Goal: Transaction & Acquisition: Register for event/course

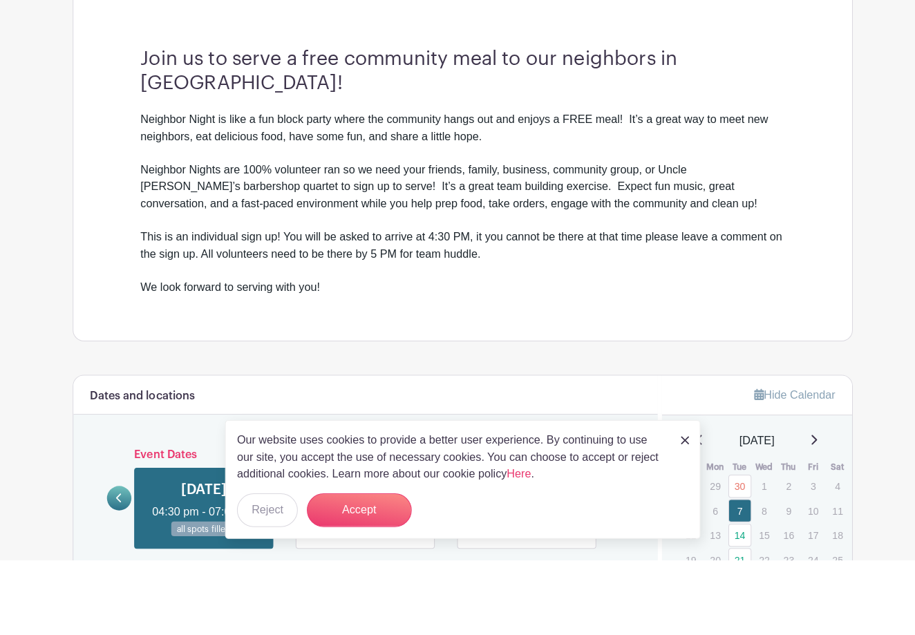
scroll to position [301, 0]
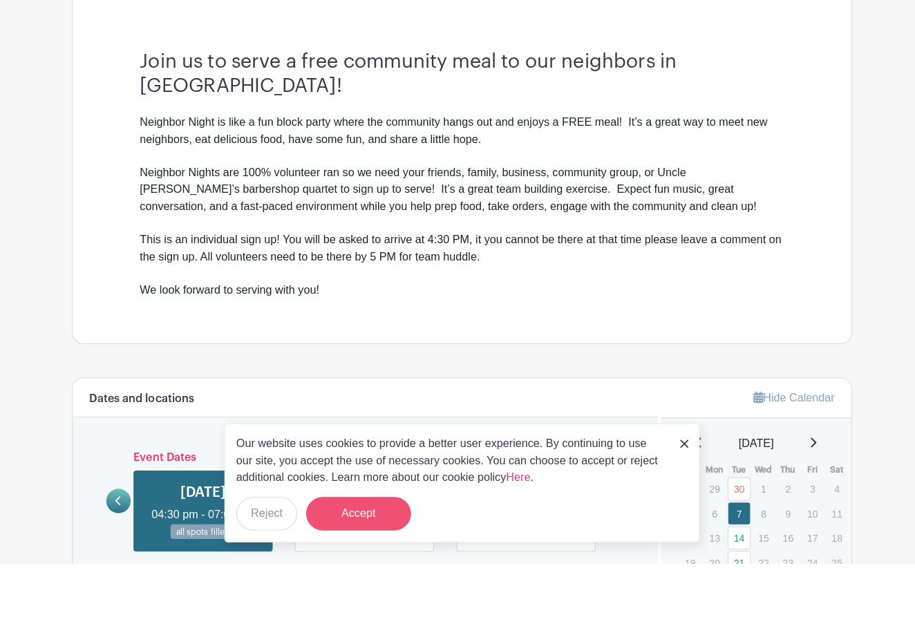
click at [357, 570] on button "Accept" at bounding box center [355, 586] width 104 height 33
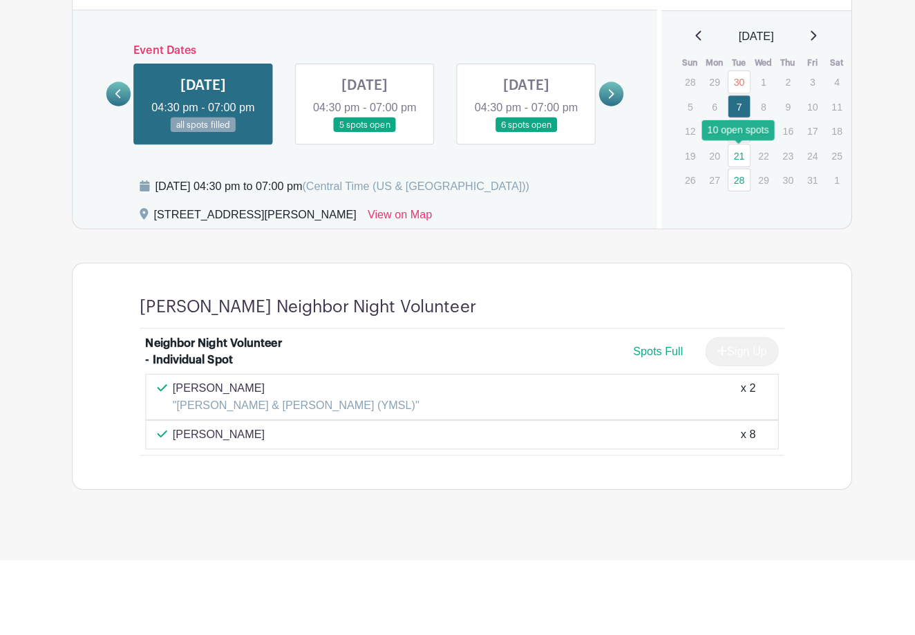
scroll to position [713, 0]
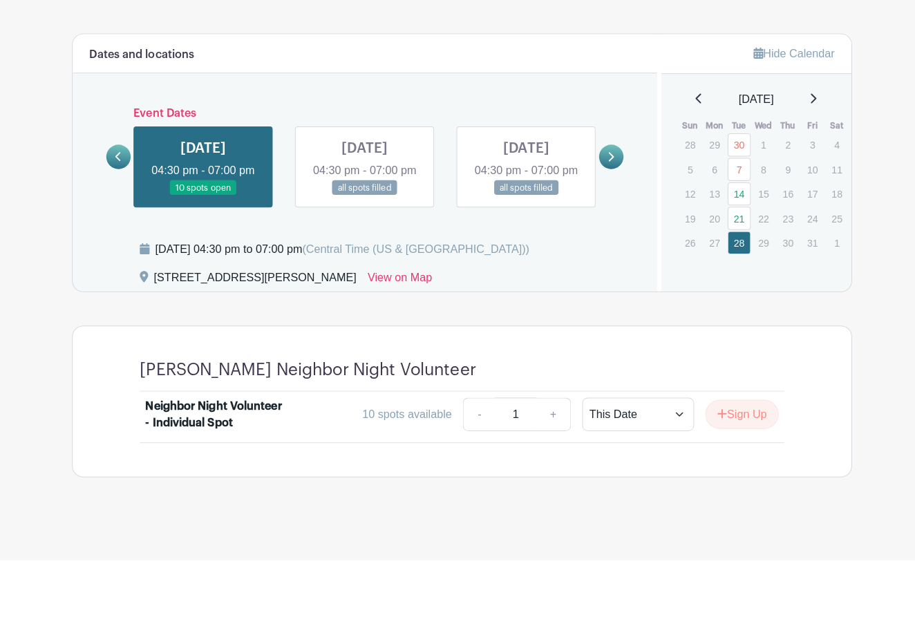
scroll to position [657, 0]
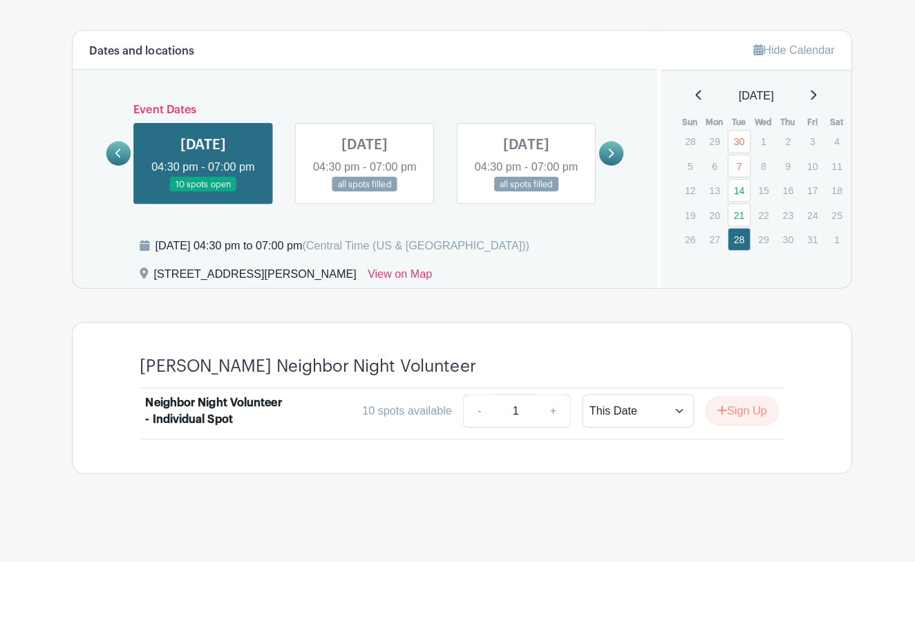
click at [543, 470] on link "+" at bounding box center [548, 486] width 35 height 33
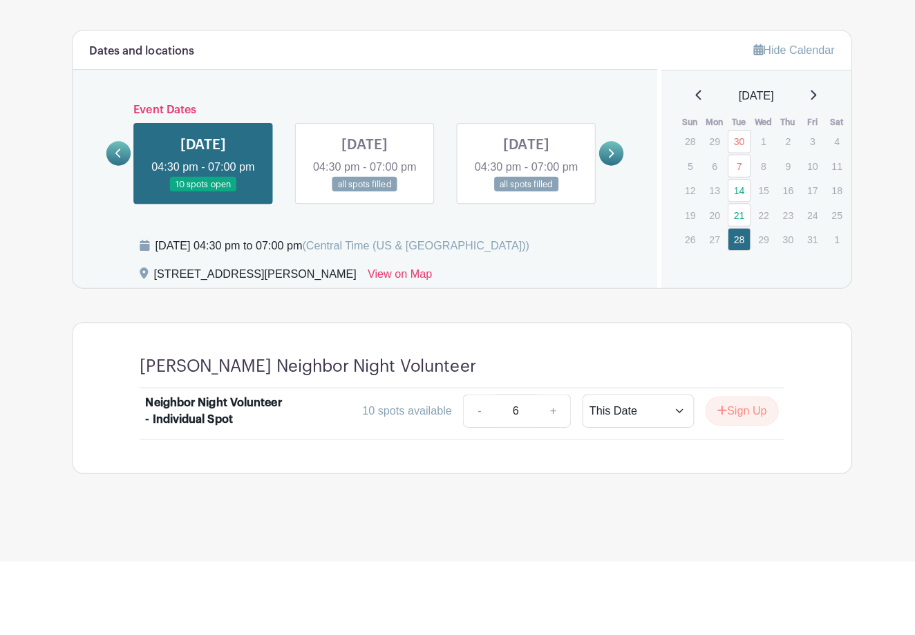
click at [543, 470] on link "+" at bounding box center [548, 486] width 35 height 33
click at [545, 470] on link "+" at bounding box center [548, 486] width 35 height 33
type input "10"
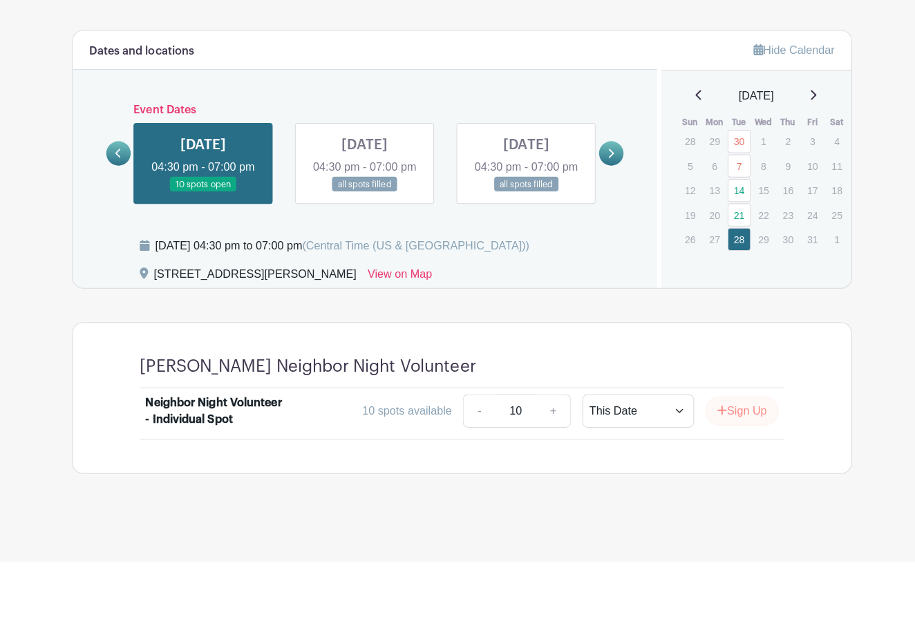
click at [730, 472] on button "Sign Up" at bounding box center [734, 486] width 73 height 29
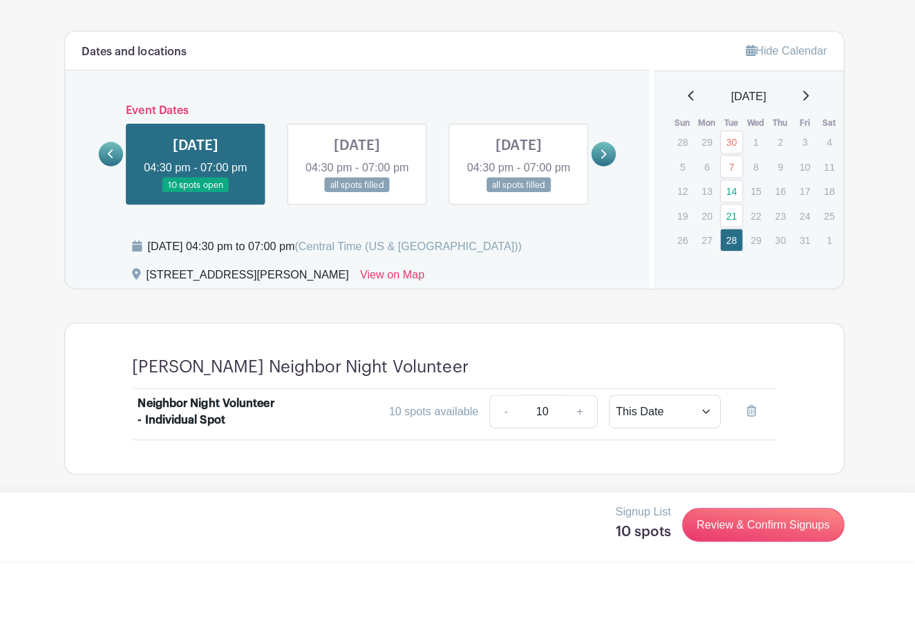
scroll to position [659, 1]
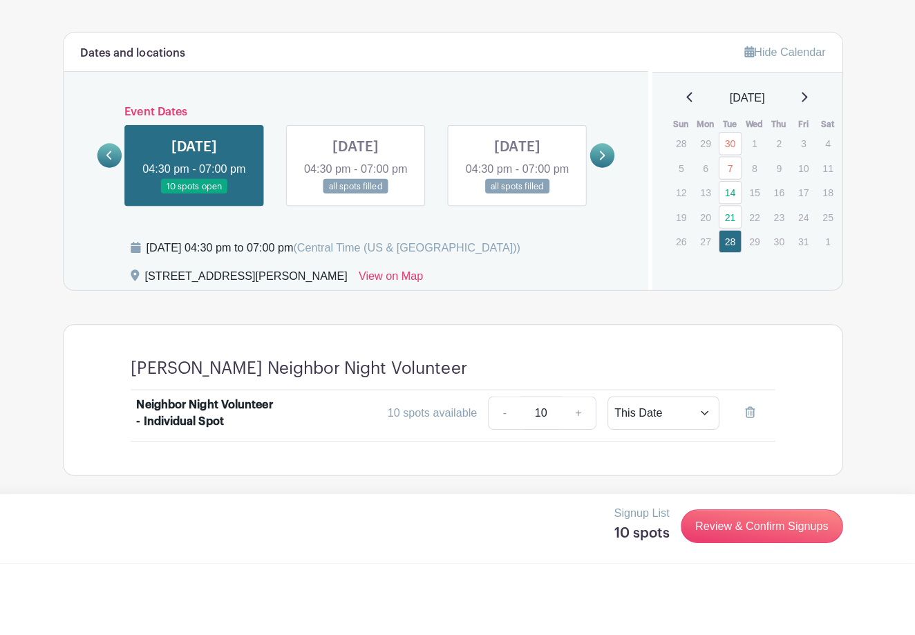
drag, startPoint x: 693, startPoint y: 397, endPoint x: 500, endPoint y: 393, distance: 193.6
click at [500, 470] on link "-" at bounding box center [508, 486] width 32 height 33
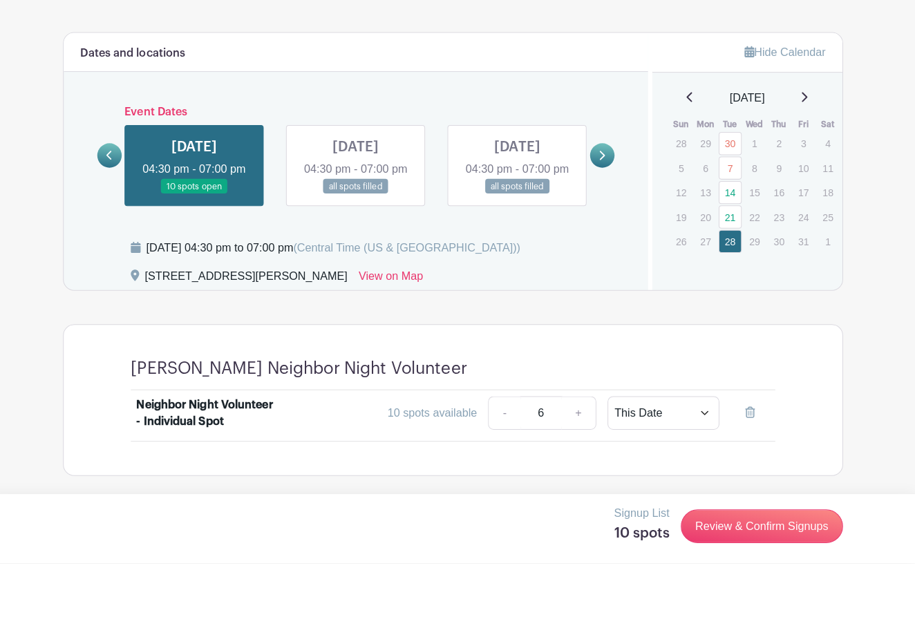
click at [500, 470] on link "-" at bounding box center [508, 486] width 32 height 33
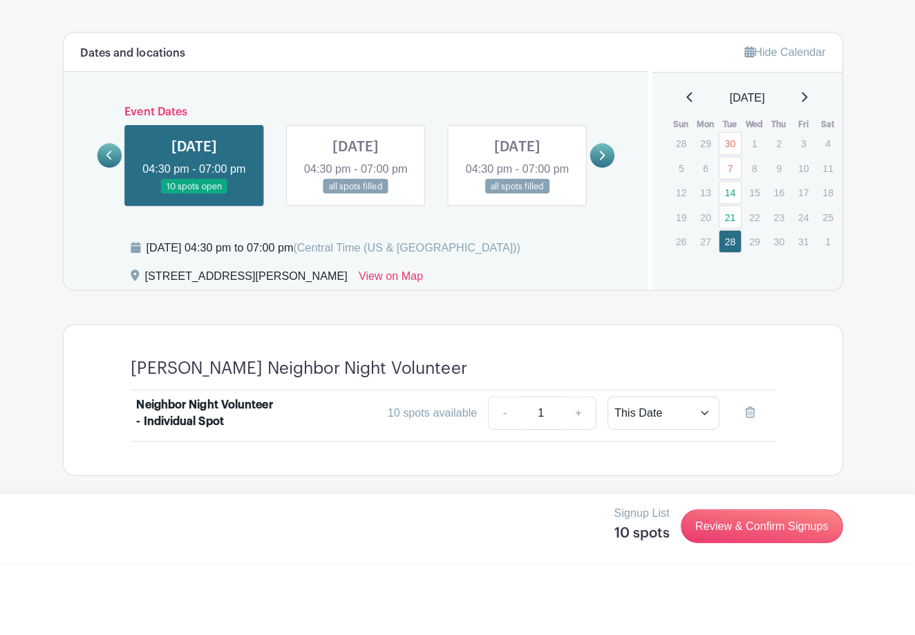
click at [500, 470] on link "-" at bounding box center [508, 486] width 32 height 33
click at [576, 470] on link "+" at bounding box center [582, 486] width 35 height 33
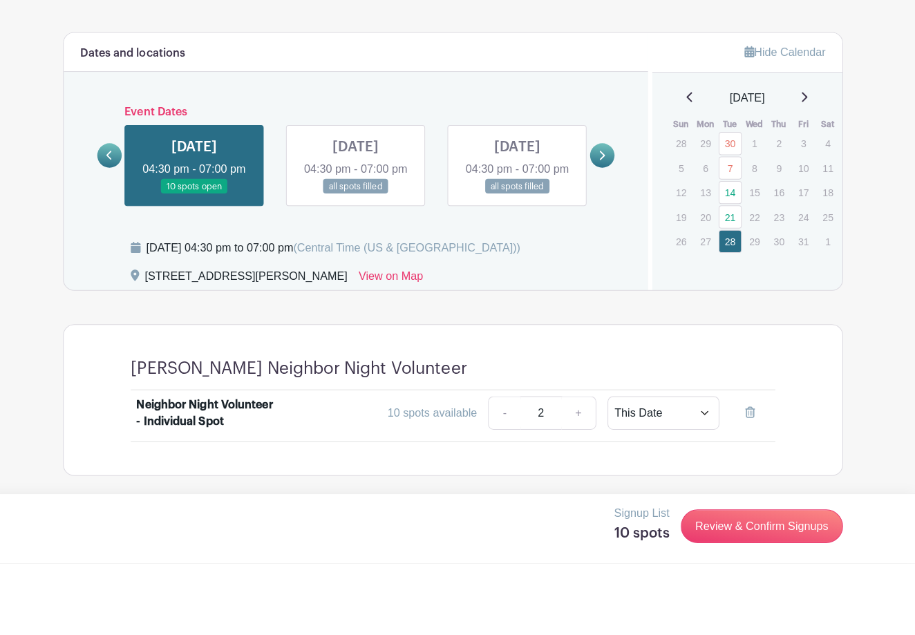
click at [498, 470] on link "-" at bounding box center [508, 486] width 32 height 33
type input "1"
click at [498, 470] on link "-" at bounding box center [508, 486] width 32 height 33
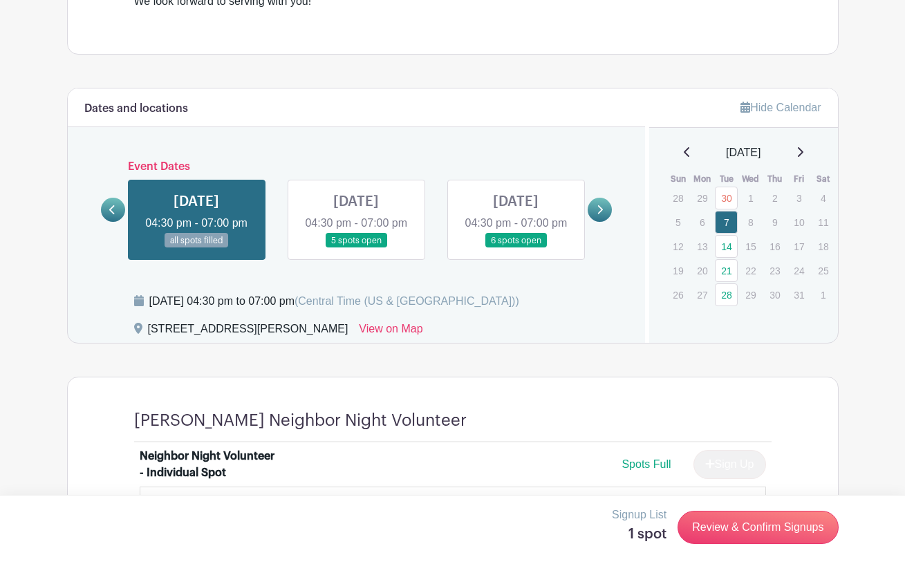
scroll to position [669, 0]
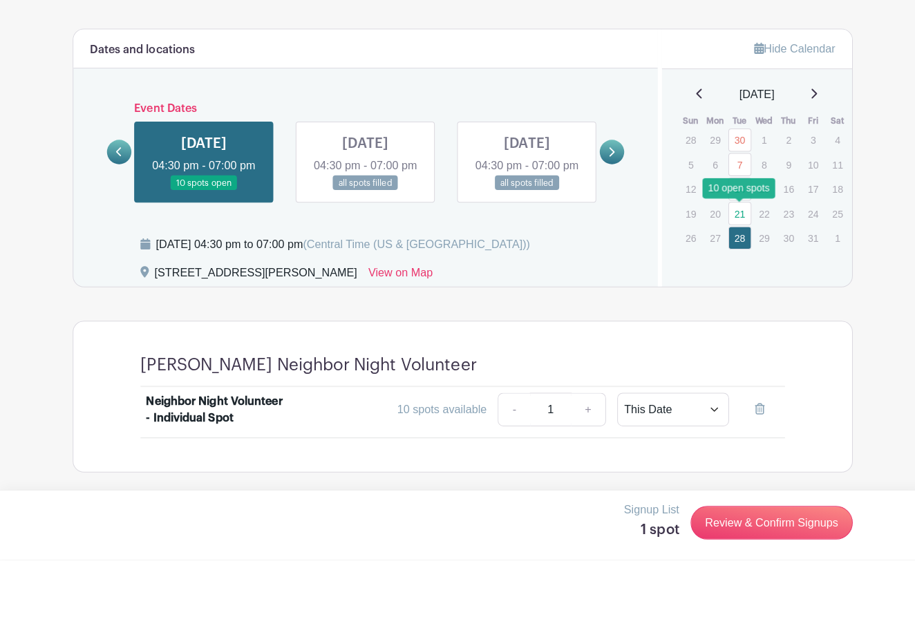
scroll to position [663, 0]
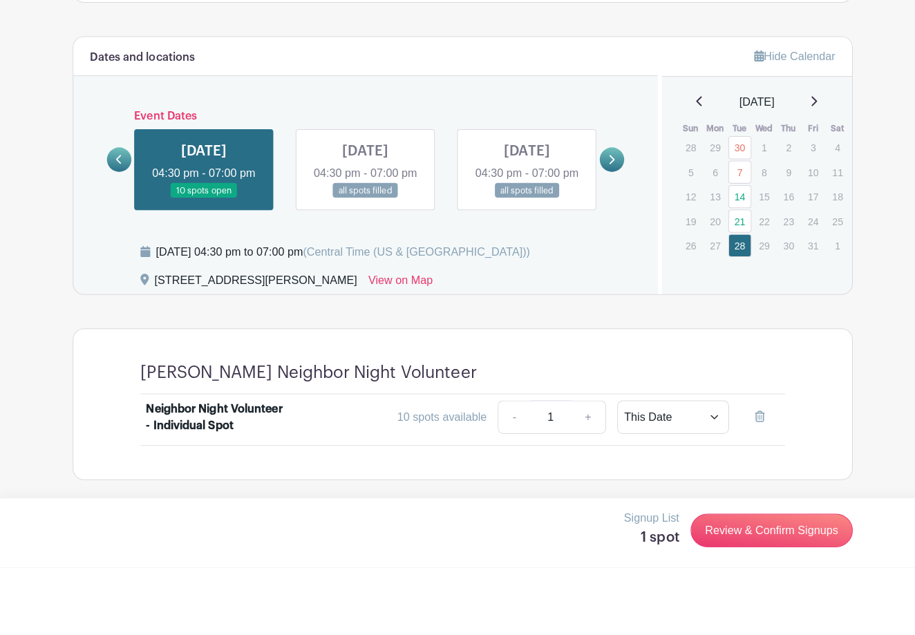
click at [720, 400] on div "Rogers Neighbor Night Volunteer Neighbor Night Volunteer - Individual Spot 10 s…" at bounding box center [458, 474] width 704 height 149
drag, startPoint x: 288, startPoint y: 313, endPoint x: 173, endPoint y: 460, distance: 187.1
click at [628, 578] on p "Signup List" at bounding box center [644, 586] width 55 height 17
click at [580, 470] on link "+" at bounding box center [582, 486] width 35 height 33
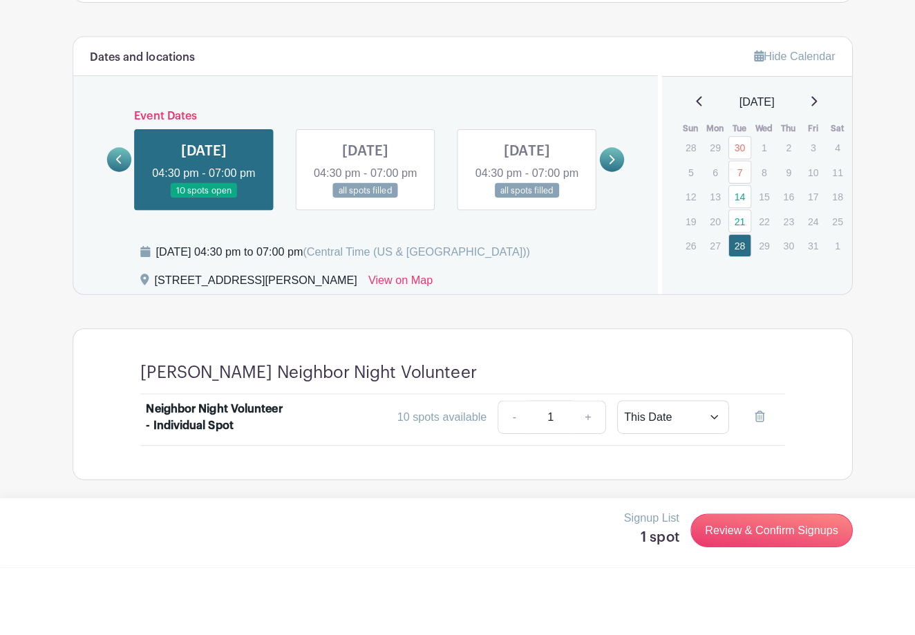
type input "2"
click at [581, 470] on link "+" at bounding box center [582, 486] width 35 height 33
type input "3"
click at [581, 470] on link "+" at bounding box center [582, 486] width 35 height 33
type input "4"
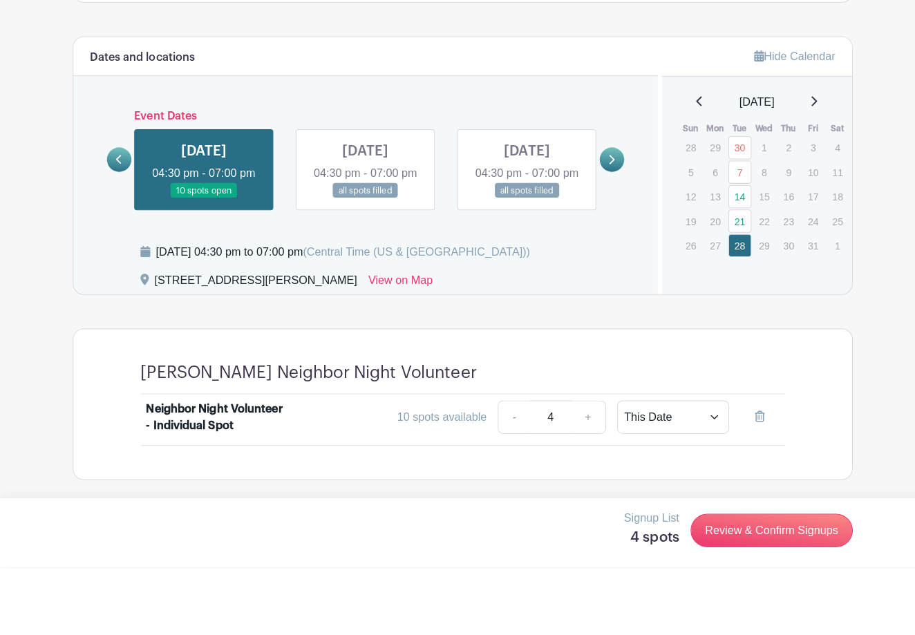
click at [581, 470] on link "+" at bounding box center [582, 486] width 35 height 33
type input "5"
click at [581, 470] on link "+" at bounding box center [582, 486] width 35 height 33
type input "6"
click at [581, 470] on link "+" at bounding box center [582, 486] width 35 height 33
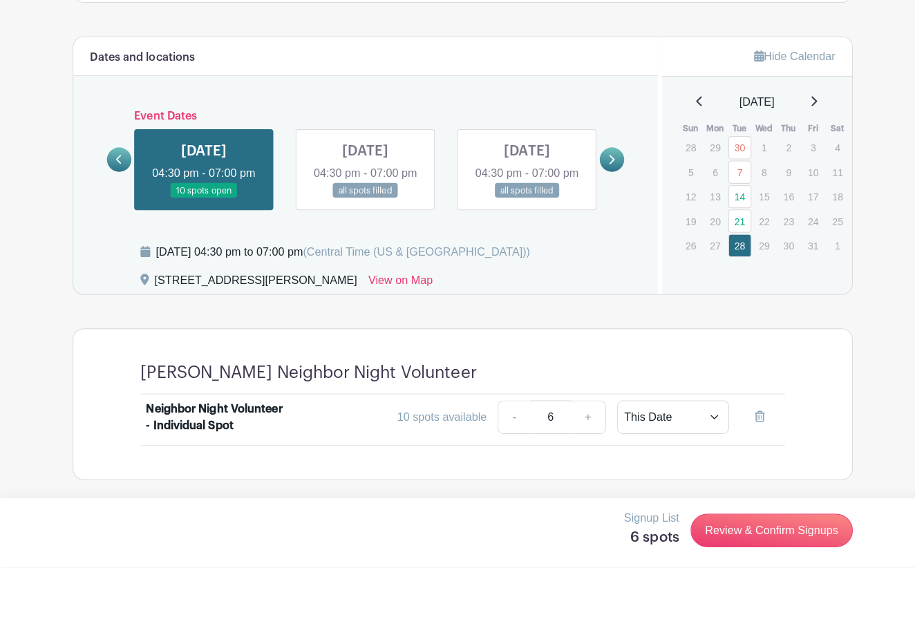
type input "7"
click at [581, 470] on link "+" at bounding box center [582, 486] width 35 height 33
type input "8"
click at [581, 470] on link "+" at bounding box center [582, 486] width 35 height 33
type input "9"
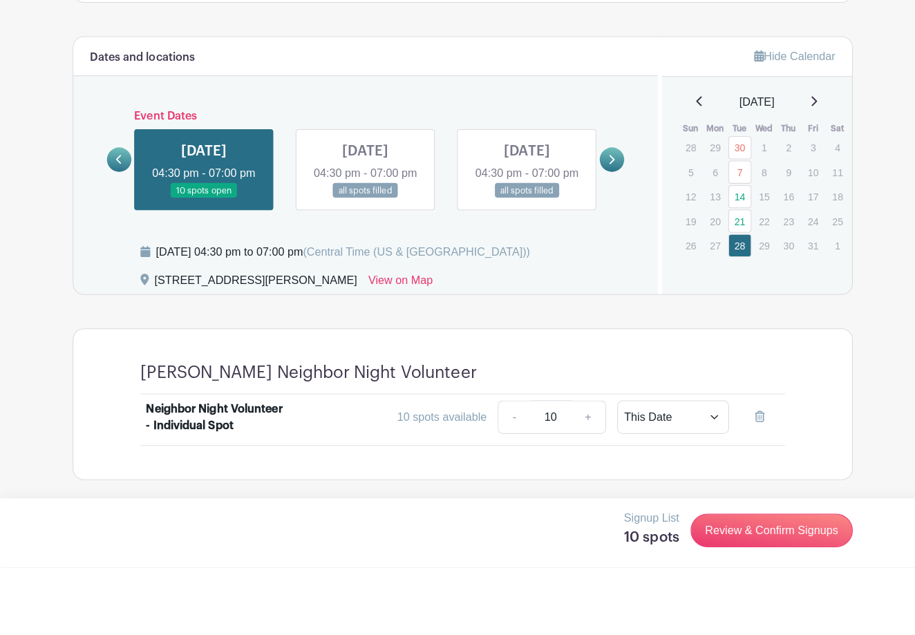
click at [509, 470] on link "-" at bounding box center [508, 486] width 32 height 33
type input "9"
click at [509, 470] on link "-" at bounding box center [508, 486] width 32 height 33
type input "8"
click at [509, 470] on link "-" at bounding box center [508, 486] width 32 height 33
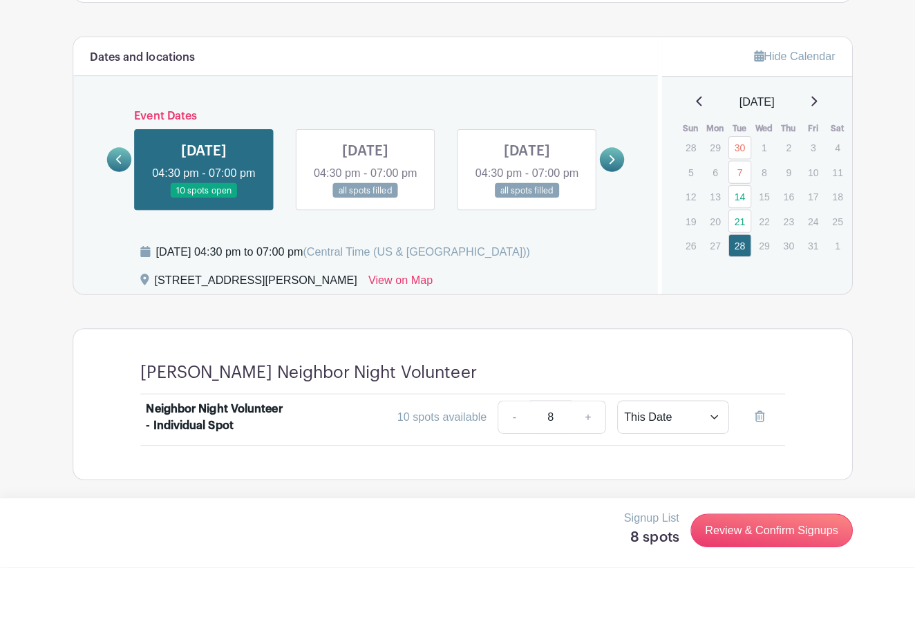
type input "7"
click at [509, 470] on link "-" at bounding box center [508, 486] width 32 height 33
type input "6"
click at [509, 470] on link "-" at bounding box center [508, 486] width 32 height 33
type input "5"
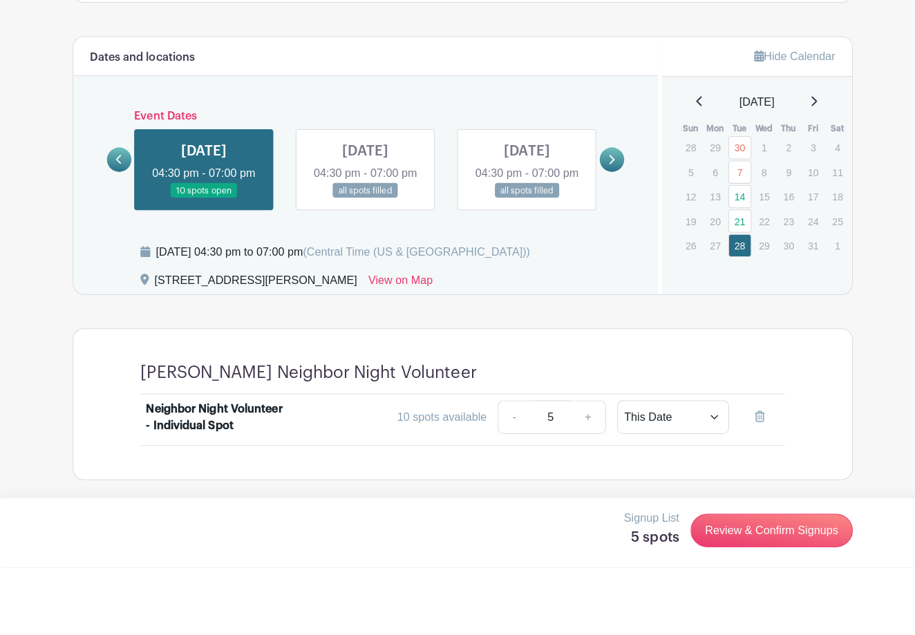
click at [509, 470] on link "-" at bounding box center [508, 486] width 32 height 33
type input "4"
click at [509, 470] on link "-" at bounding box center [508, 486] width 32 height 33
type input "3"
click at [509, 470] on link "-" at bounding box center [508, 486] width 32 height 33
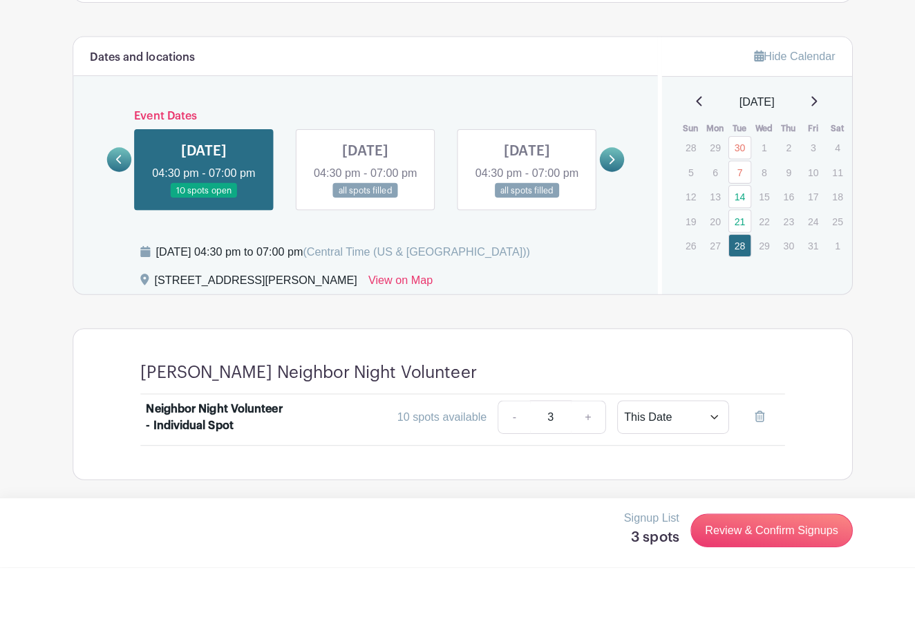
type input "2"
click at [509, 470] on link "-" at bounding box center [508, 486] width 32 height 33
type input "1"
click at [509, 470] on link "-" at bounding box center [508, 486] width 32 height 33
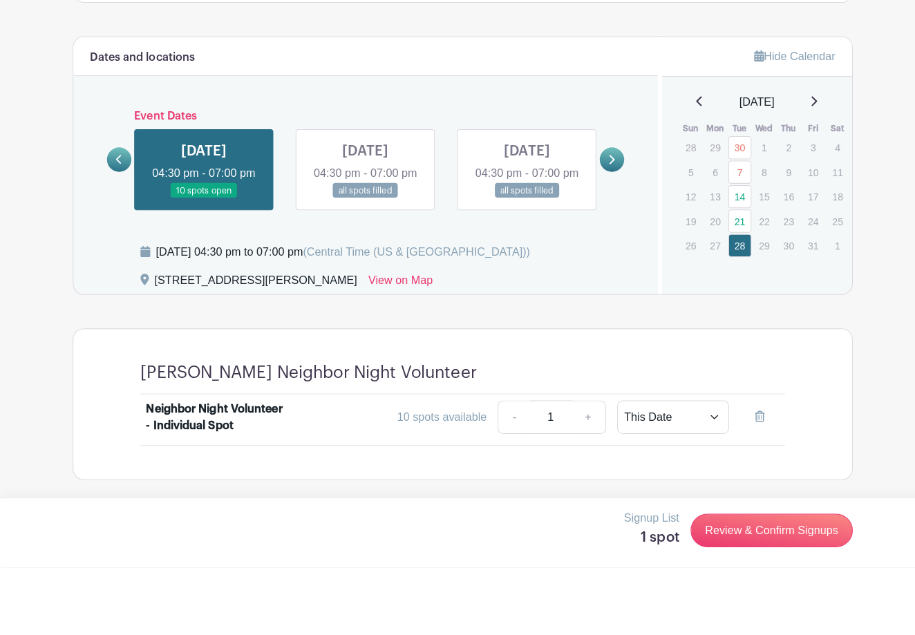
click at [655, 578] on p "Signup List" at bounding box center [644, 586] width 55 height 17
click at [703, 582] on link "Review & Confirm Signups" at bounding box center [763, 598] width 160 height 33
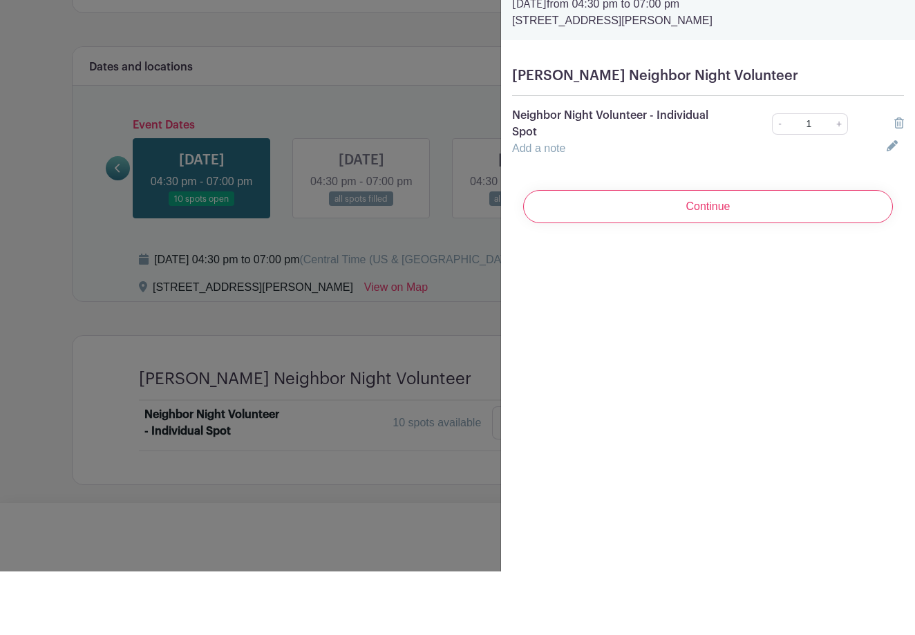
click at [583, 204] on div "Add a note" at bounding box center [691, 212] width 375 height 17
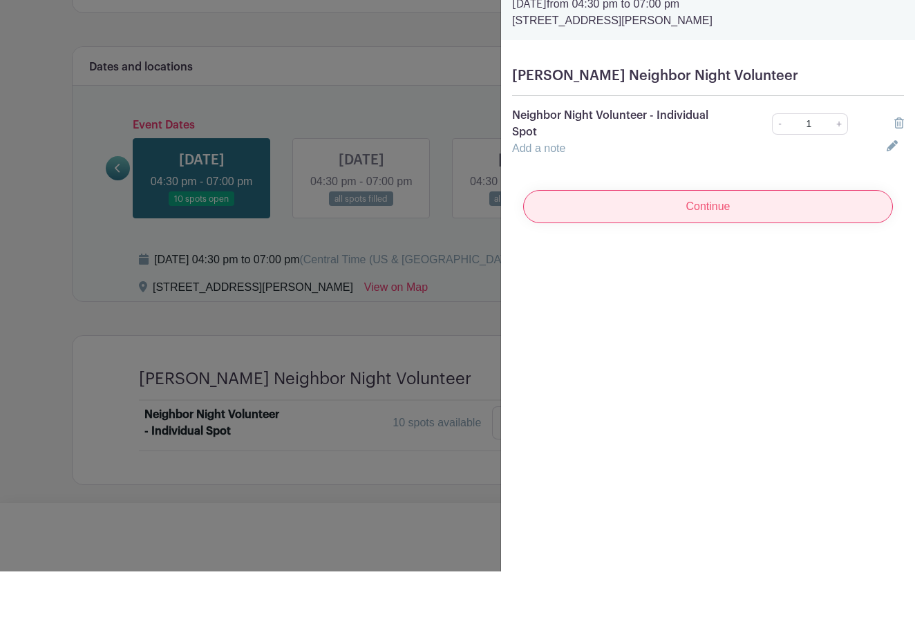
click at [564, 254] on input "Continue" at bounding box center [708, 270] width 370 height 33
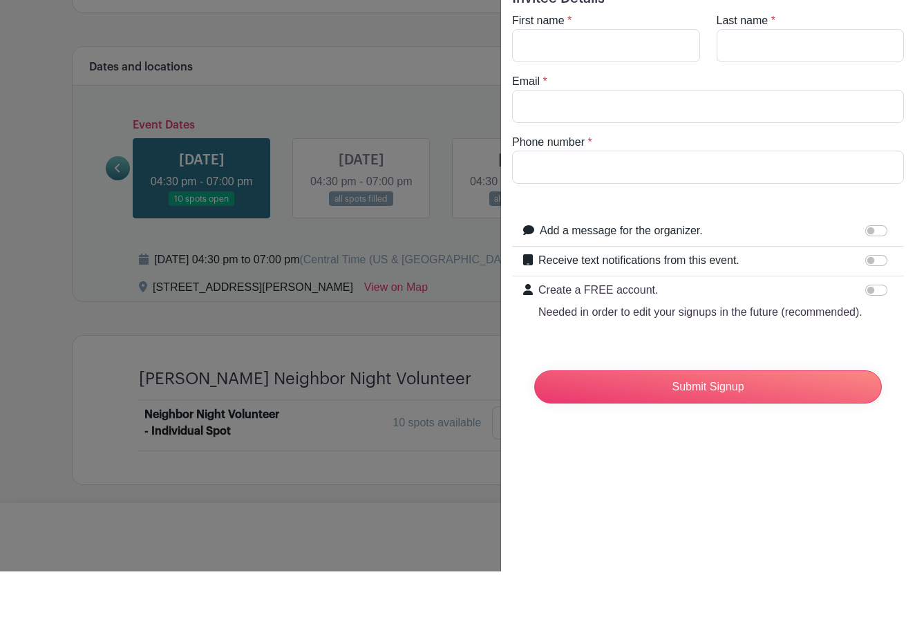
drag, startPoint x: 534, startPoint y: 351, endPoint x: 532, endPoint y: 407, distance: 56.0
click at [532, 407] on form "Invitee Details First name * Last name * Email * Phone number * Add a message f…" at bounding box center [708, 266] width 392 height 424
type input "Jenny"
type input "Harmon"
type input "jennymharmon430@gmail.com"
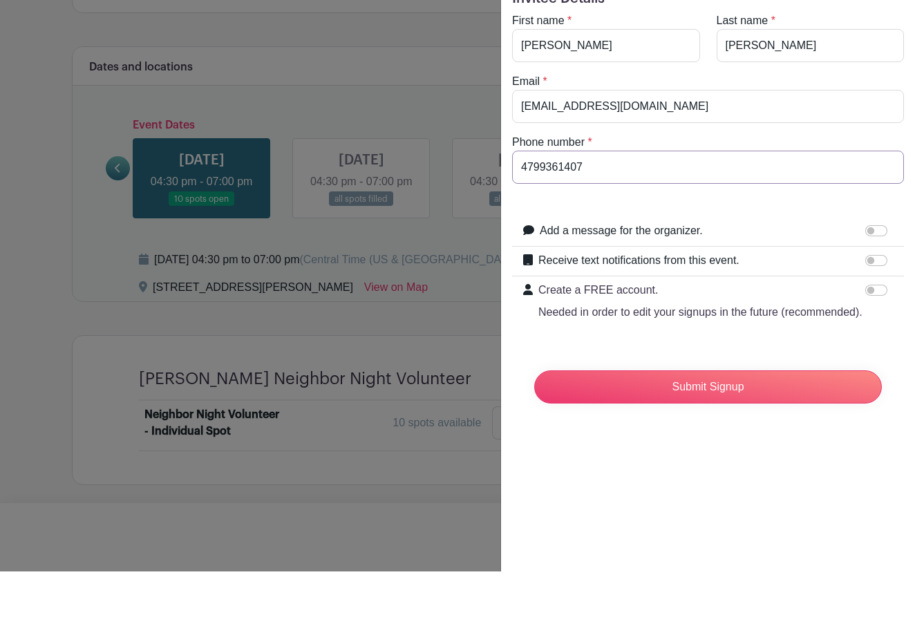
type input "4799361407"
click at [689, 286] on label "Add a message for the organizer." at bounding box center [621, 294] width 163 height 17
click at [865, 289] on input "Add a message for the organizer." at bounding box center [876, 294] width 22 height 11
checkbox input "true"
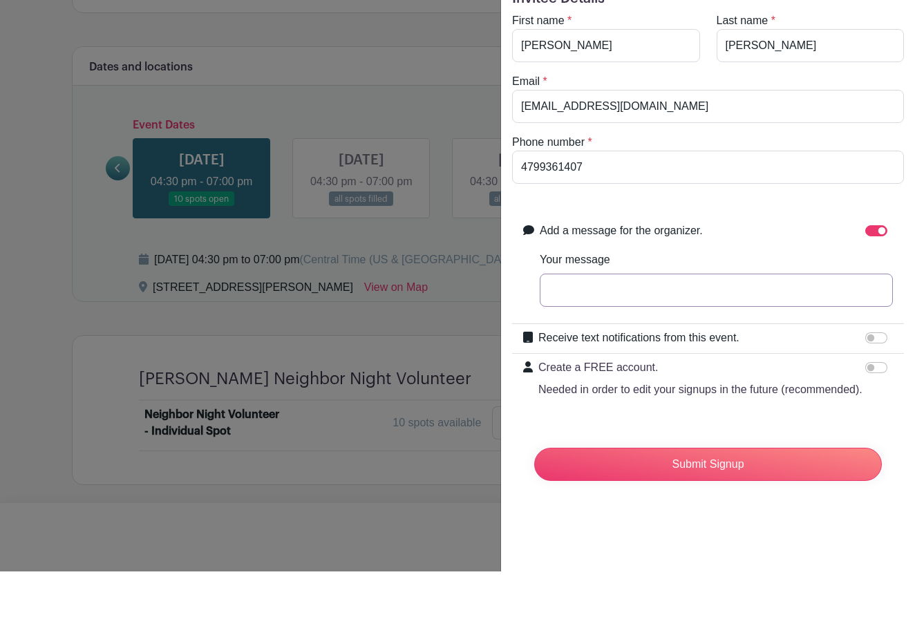
click at [543, 337] on input "Your message" at bounding box center [716, 353] width 353 height 33
click at [703, 512] on input "Submit Signup" at bounding box center [708, 528] width 348 height 33
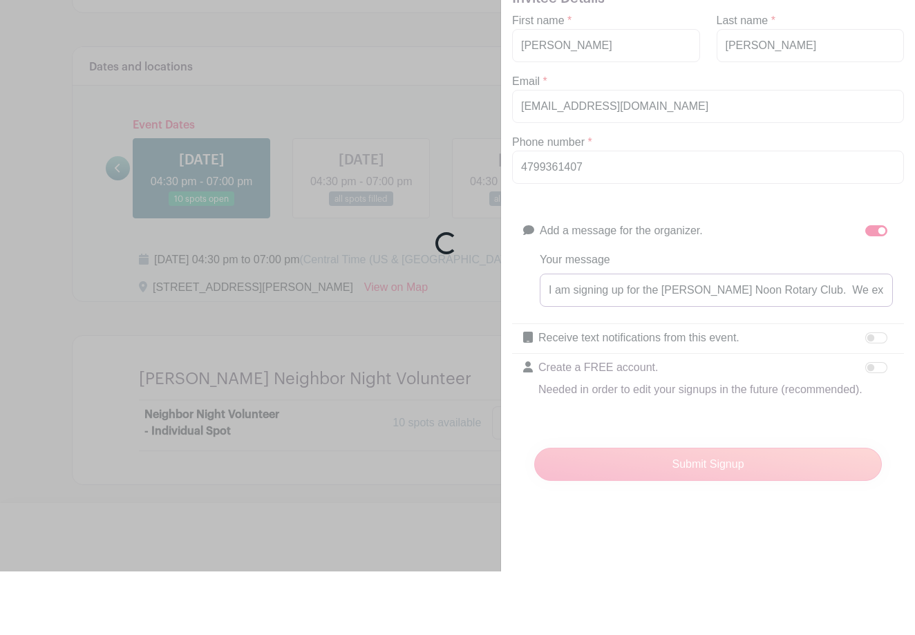
type input "I am signing up for the Rogers Noon Rotary Club. We expect to have 10 volunteer…"
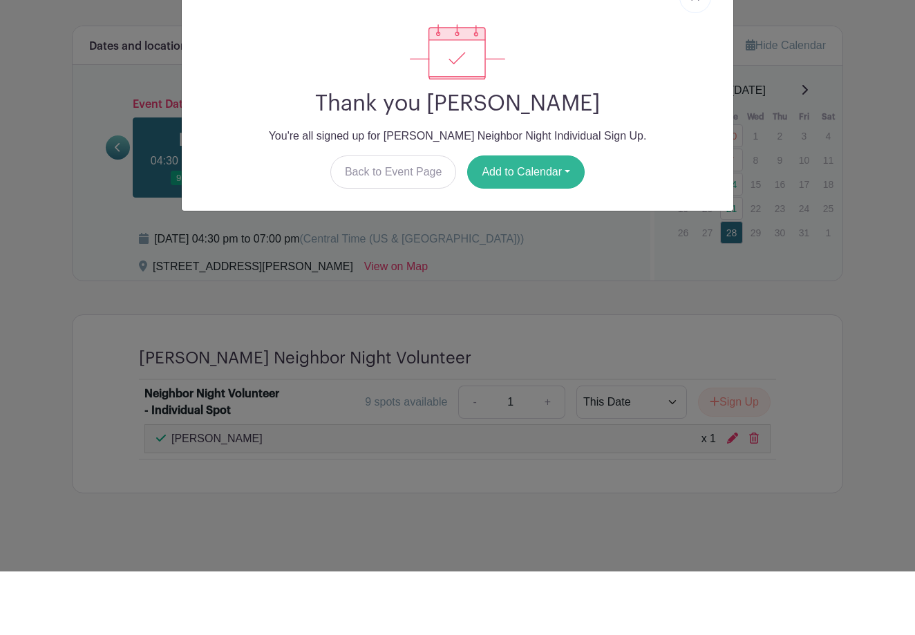
click at [570, 219] on button "Add to Calendar" at bounding box center [526, 235] width 118 height 33
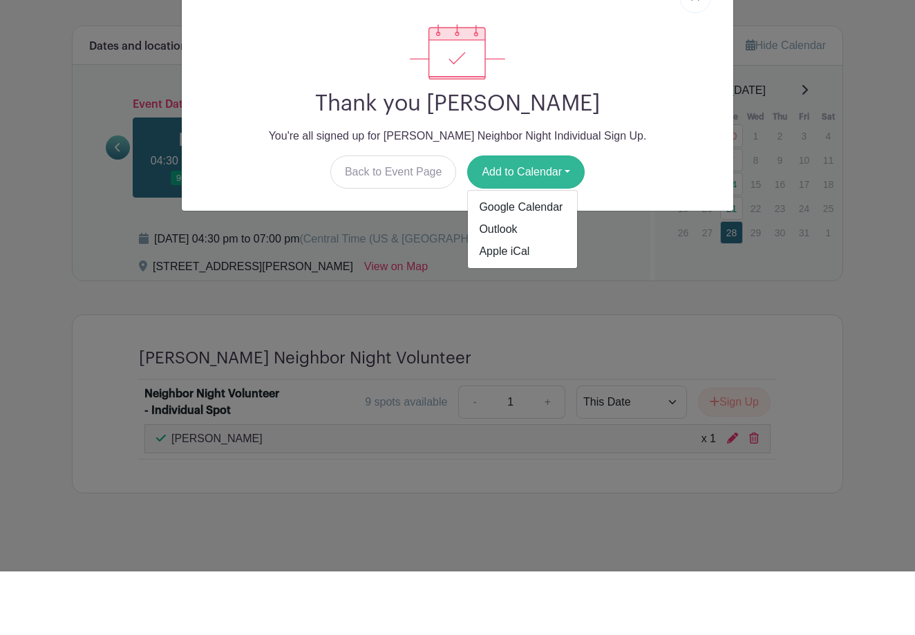
drag, startPoint x: 570, startPoint y: 169, endPoint x: 575, endPoint y: 156, distance: 14.3
click at [575, 219] on button "Add to Calendar" at bounding box center [526, 235] width 118 height 33
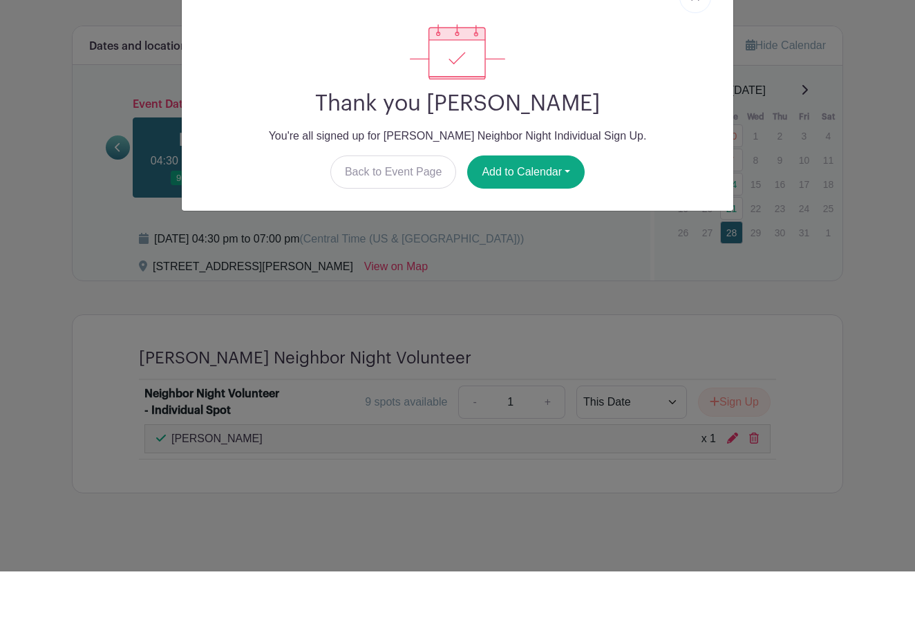
click at [32, 89] on div "Thank you Jenny Harmon You're all signed up for Rogers Neighbor Night Individua…" at bounding box center [457, 317] width 915 height 635
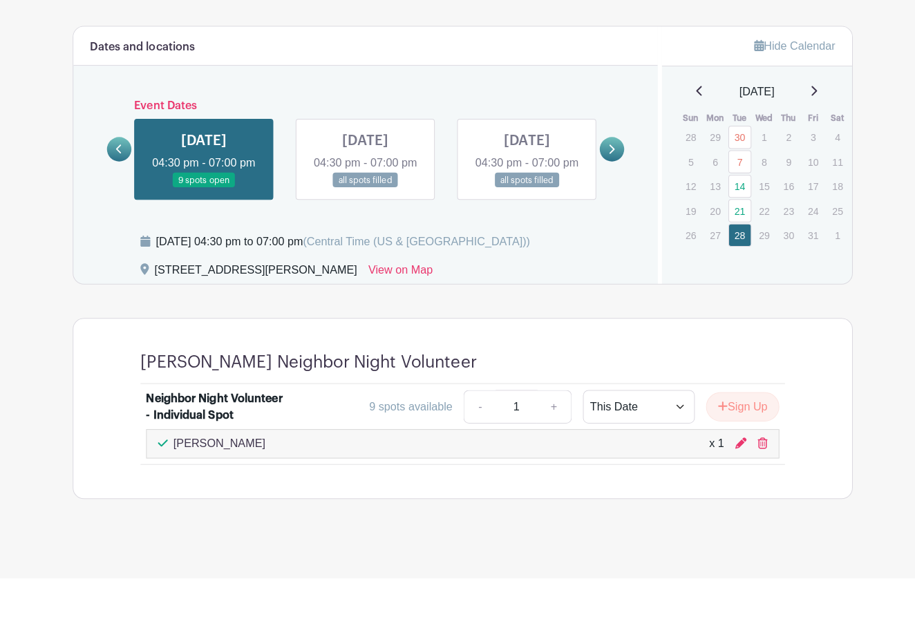
click at [202, 250] on link at bounding box center [202, 250] width 0 height 0
click at [252, 494] on div "Jenny Harmon x 1" at bounding box center [457, 502] width 603 height 17
click at [702, 494] on div "x 1" at bounding box center [709, 502] width 15 height 17
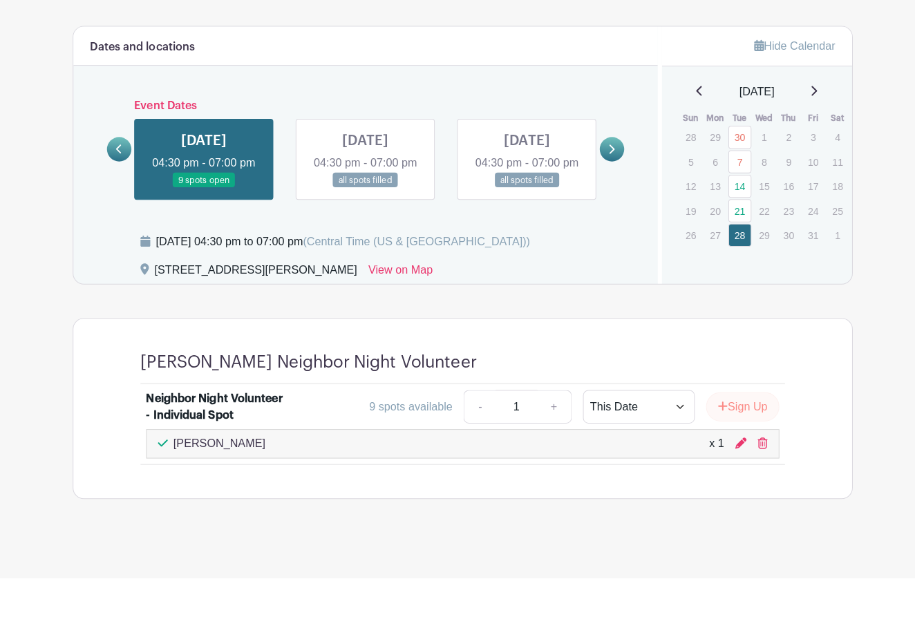
click at [711, 461] on icon "submit" at bounding box center [715, 465] width 9 height 9
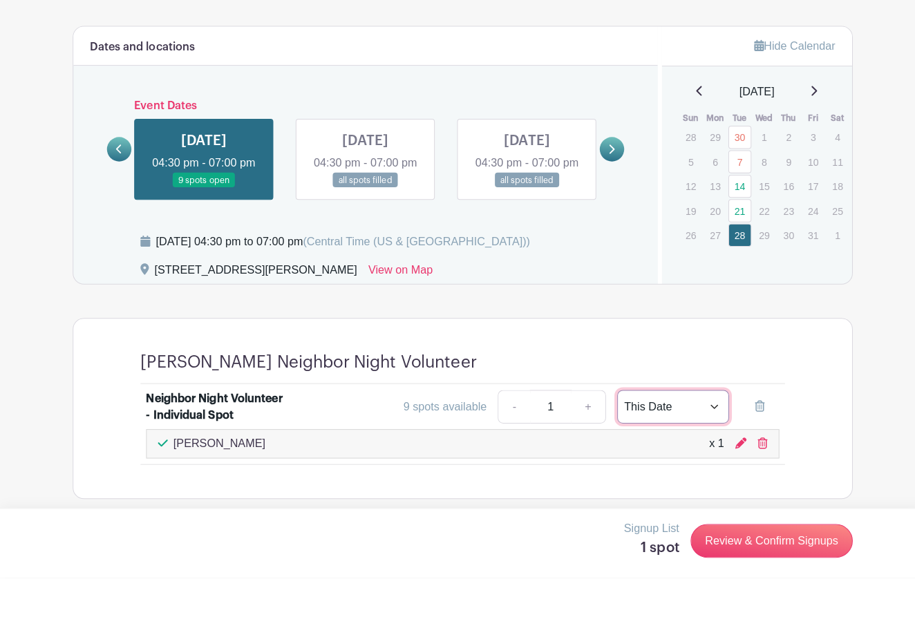
click at [711, 449] on select "This Date Select Dates" at bounding box center [665, 465] width 111 height 33
click at [579, 449] on link "+" at bounding box center [582, 465] width 35 height 33
type input "2"
click at [579, 449] on link "+" at bounding box center [591, 465] width 35 height 33
type input "3"
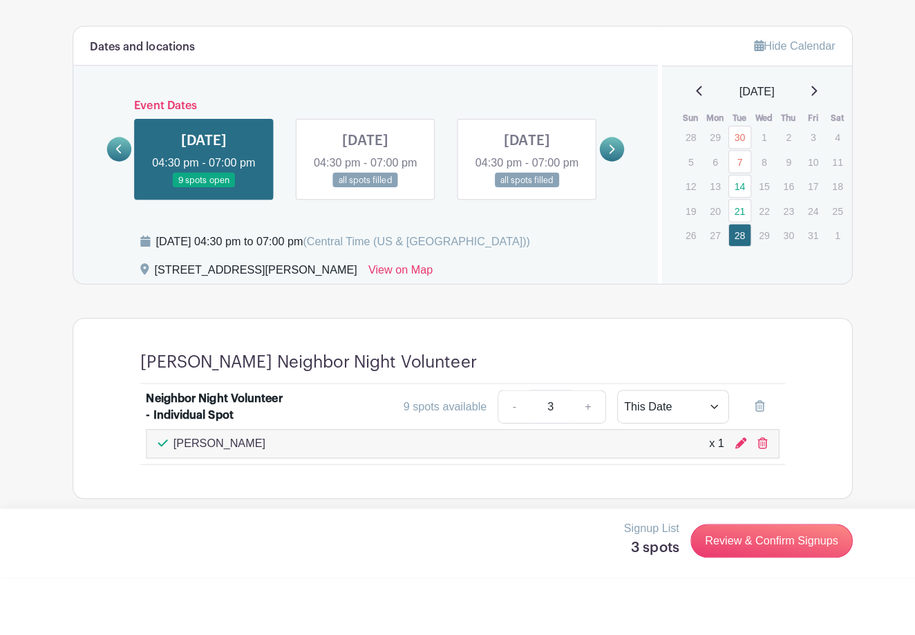
click at [579, 449] on link "+" at bounding box center [582, 465] width 35 height 33
type input "4"
click at [579, 449] on link "+" at bounding box center [582, 465] width 35 height 33
type input "5"
click at [579, 449] on link "+" at bounding box center [582, 465] width 35 height 33
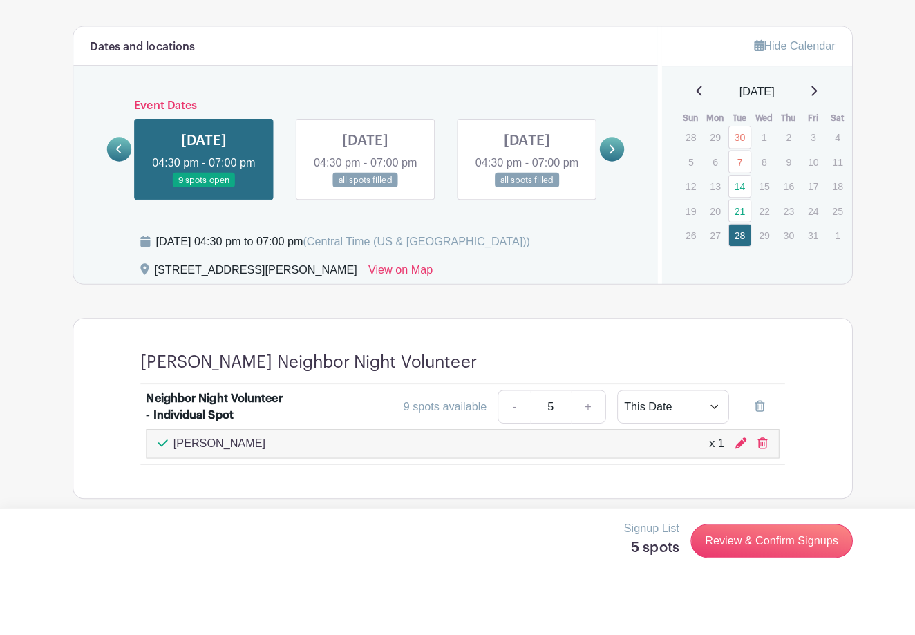
type input "6"
click at [579, 449] on link "+" at bounding box center [582, 465] width 35 height 33
type input "7"
click at [579, 449] on link "+" at bounding box center [582, 465] width 35 height 33
type input "8"
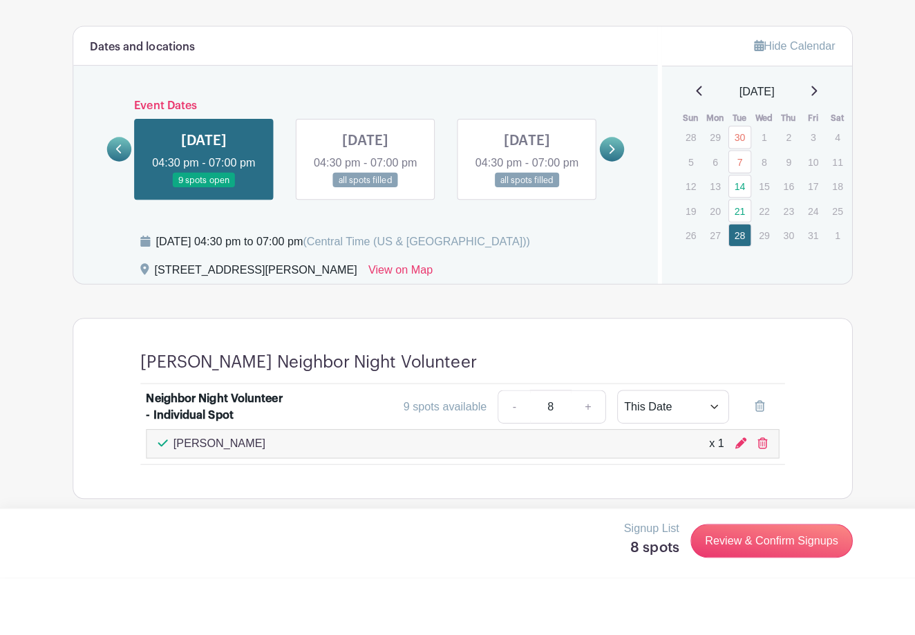
click at [579, 449] on link "+" at bounding box center [582, 465] width 35 height 33
type input "9"
click at [579, 449] on link "+" at bounding box center [582, 465] width 35 height 33
click at [713, 582] on link "Review & Confirm Signups" at bounding box center [763, 598] width 160 height 33
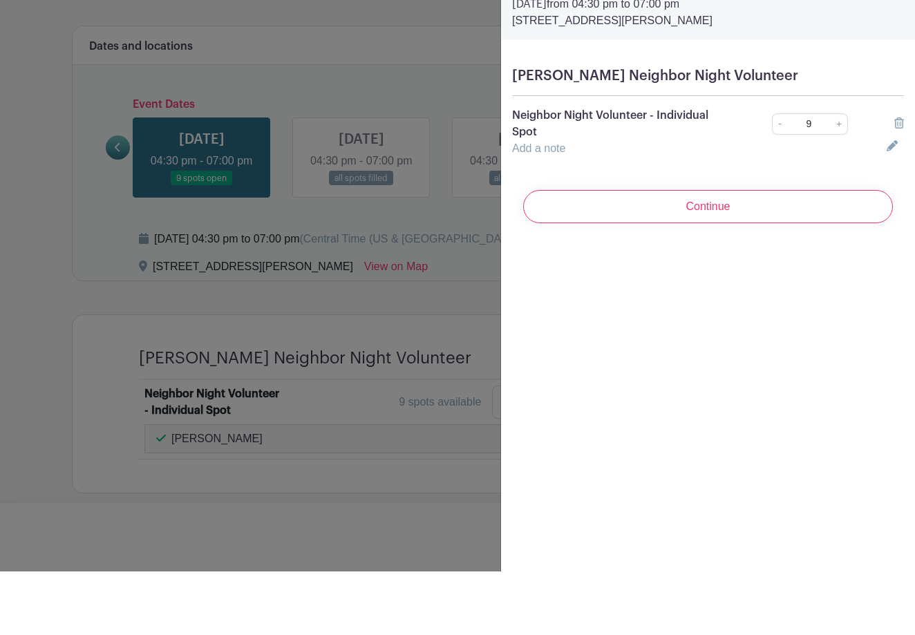
click at [713, 453] on div "Your Signup List Tuesday, October 28, 2025 from 04:30 pm to 07:00 pm 203 S Prom…" at bounding box center [707, 317] width 415 height 635
